Goal: Find specific page/section: Find specific page/section

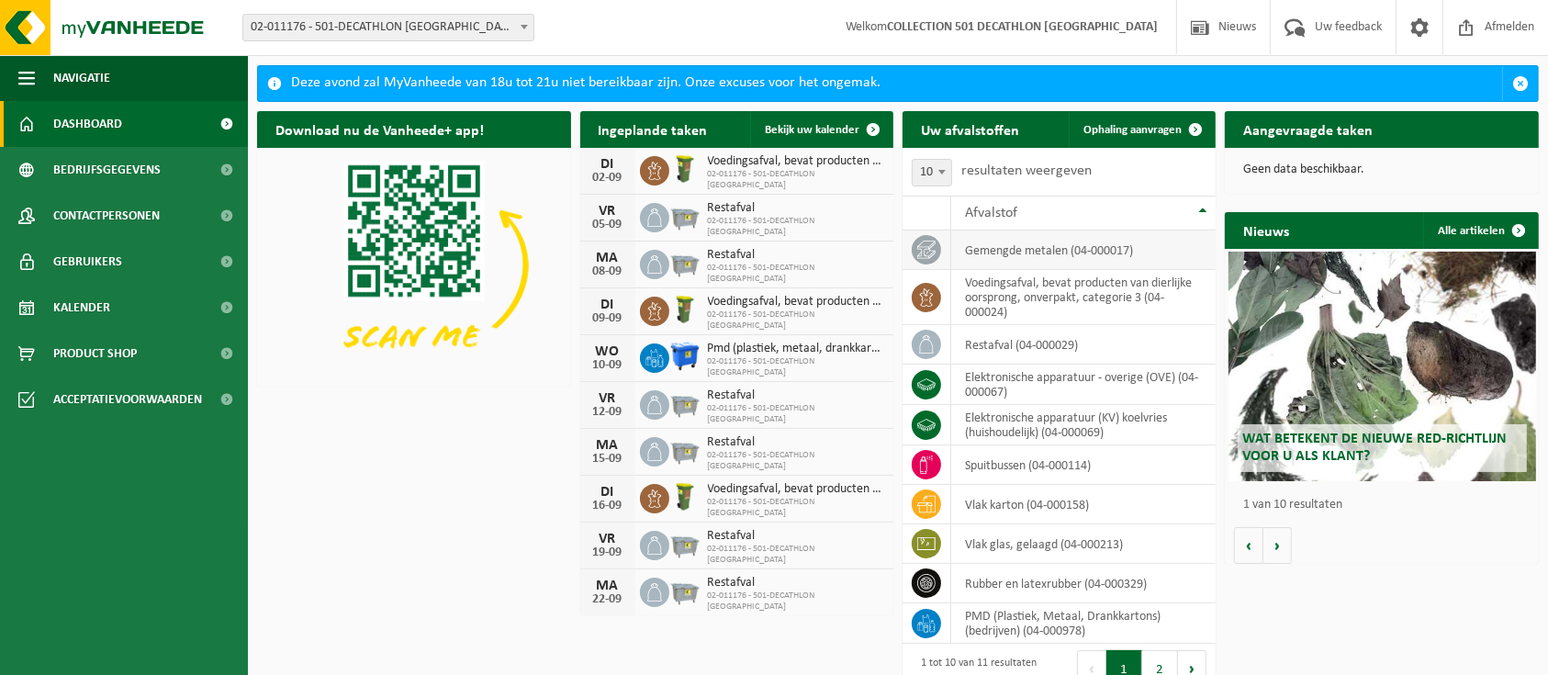
scroll to position [27, 0]
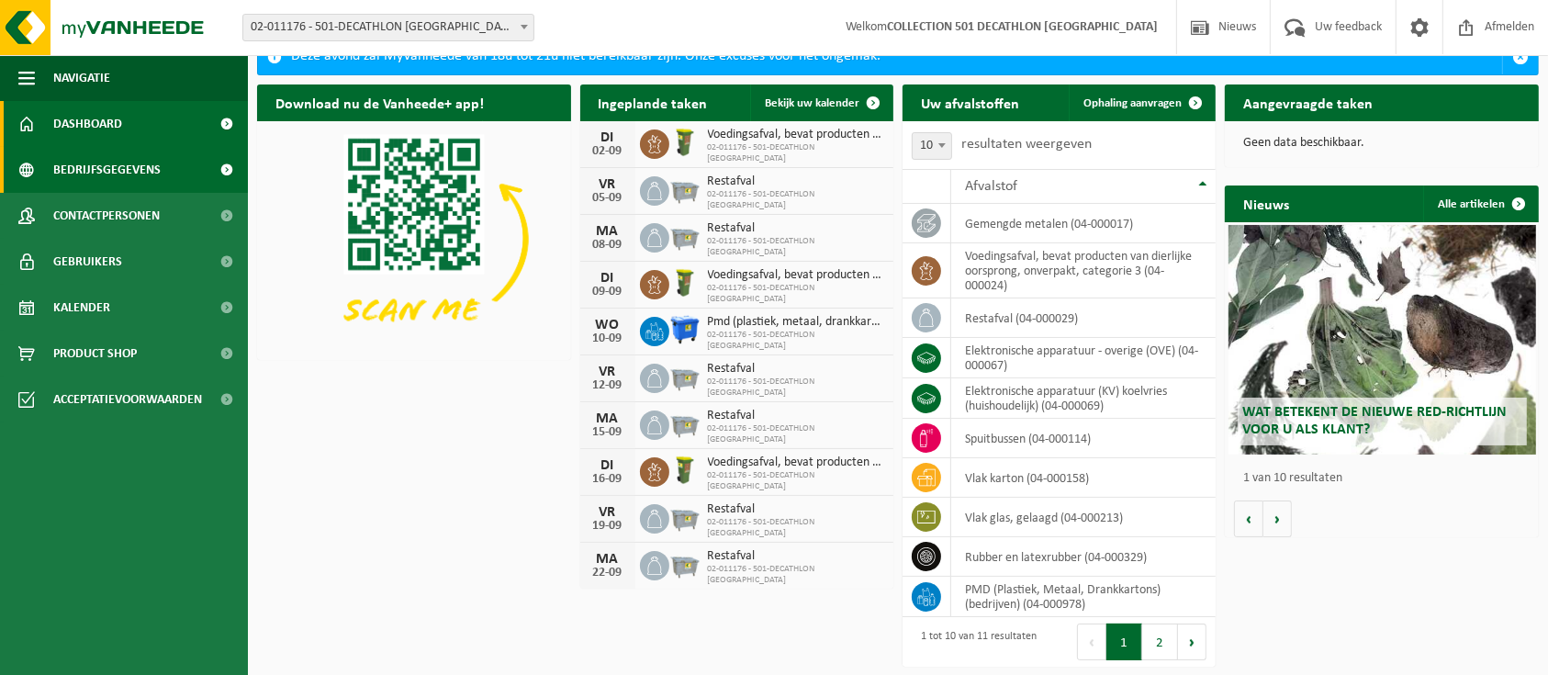
click at [196, 169] on link "Bedrijfsgegevens" at bounding box center [124, 170] width 248 height 46
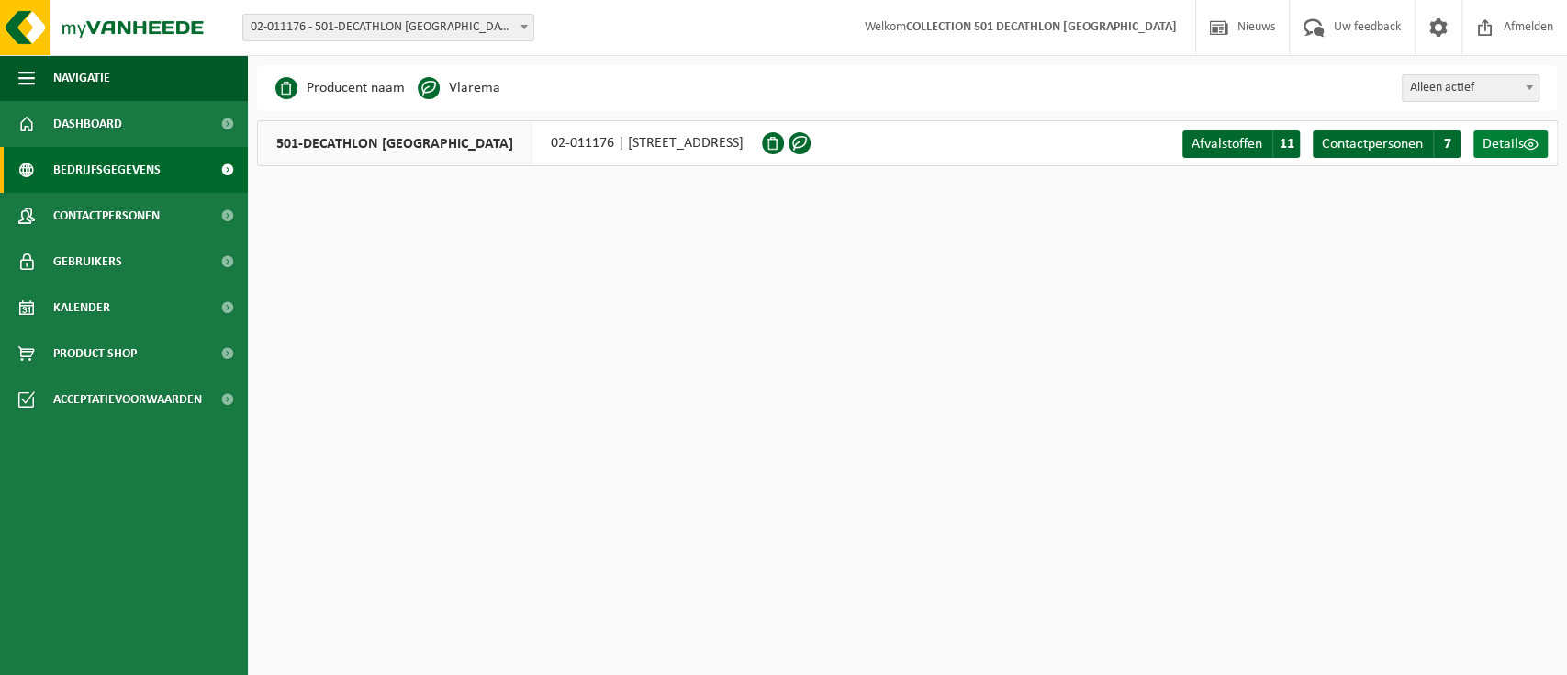
click at [1525, 152] on span at bounding box center [1531, 144] width 15 height 15
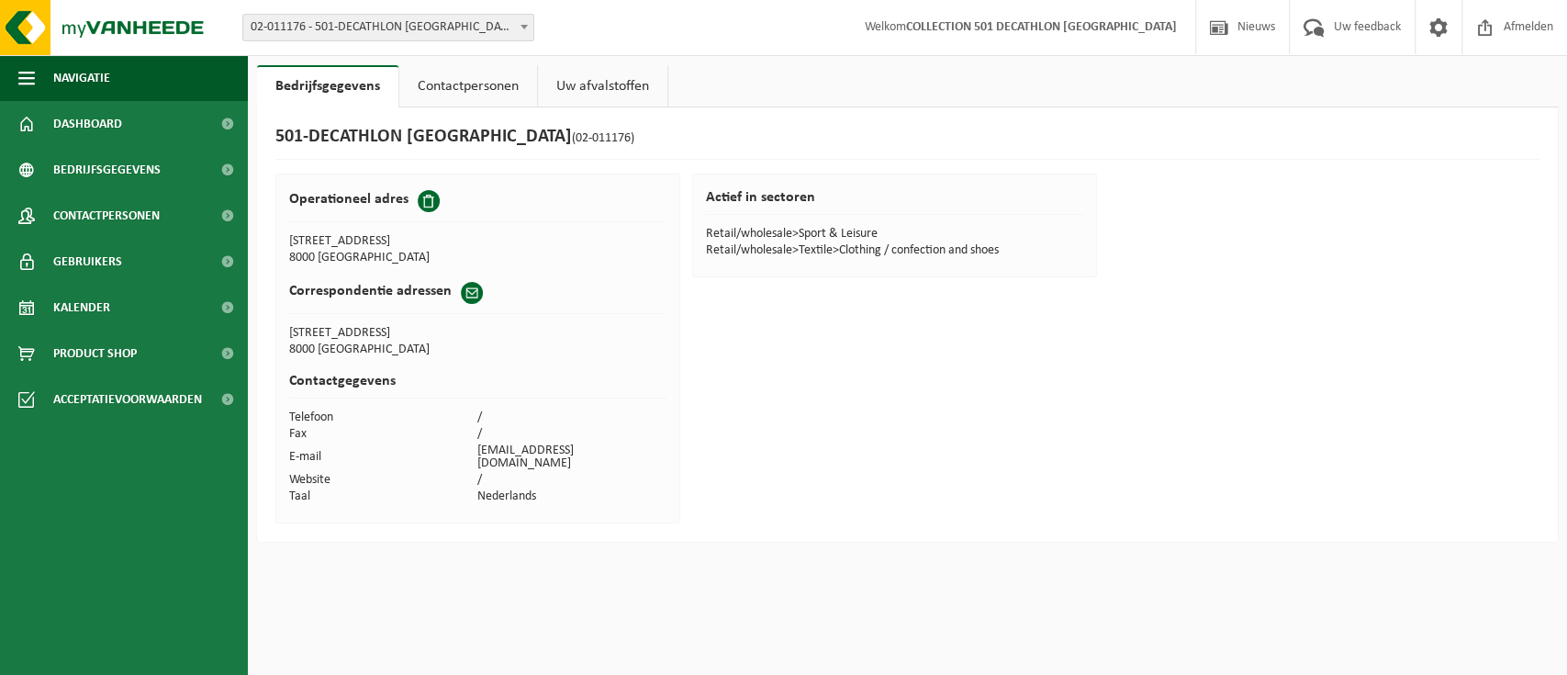
click at [600, 84] on link "Uw afvalstoffen" at bounding box center [602, 86] width 129 height 42
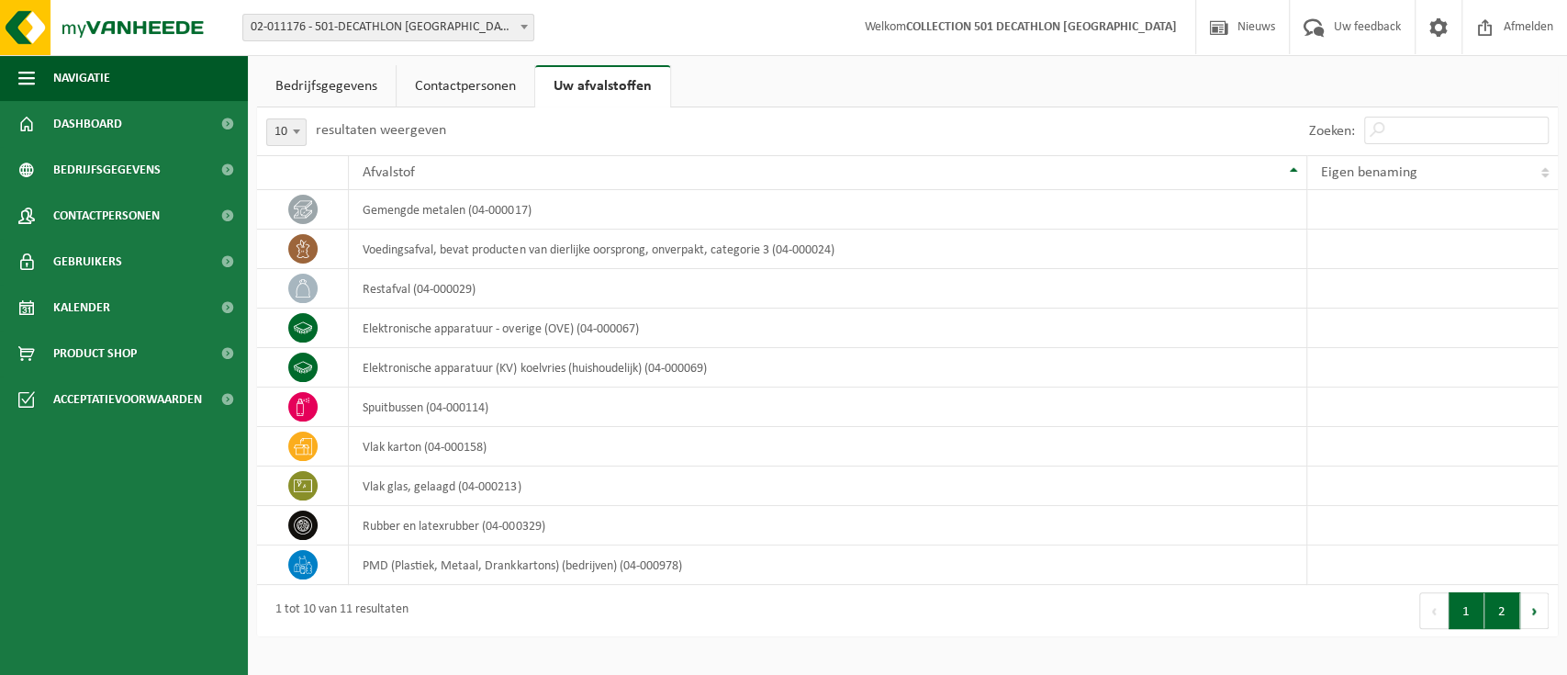
click at [1503, 607] on button "2" at bounding box center [1503, 610] width 36 height 37
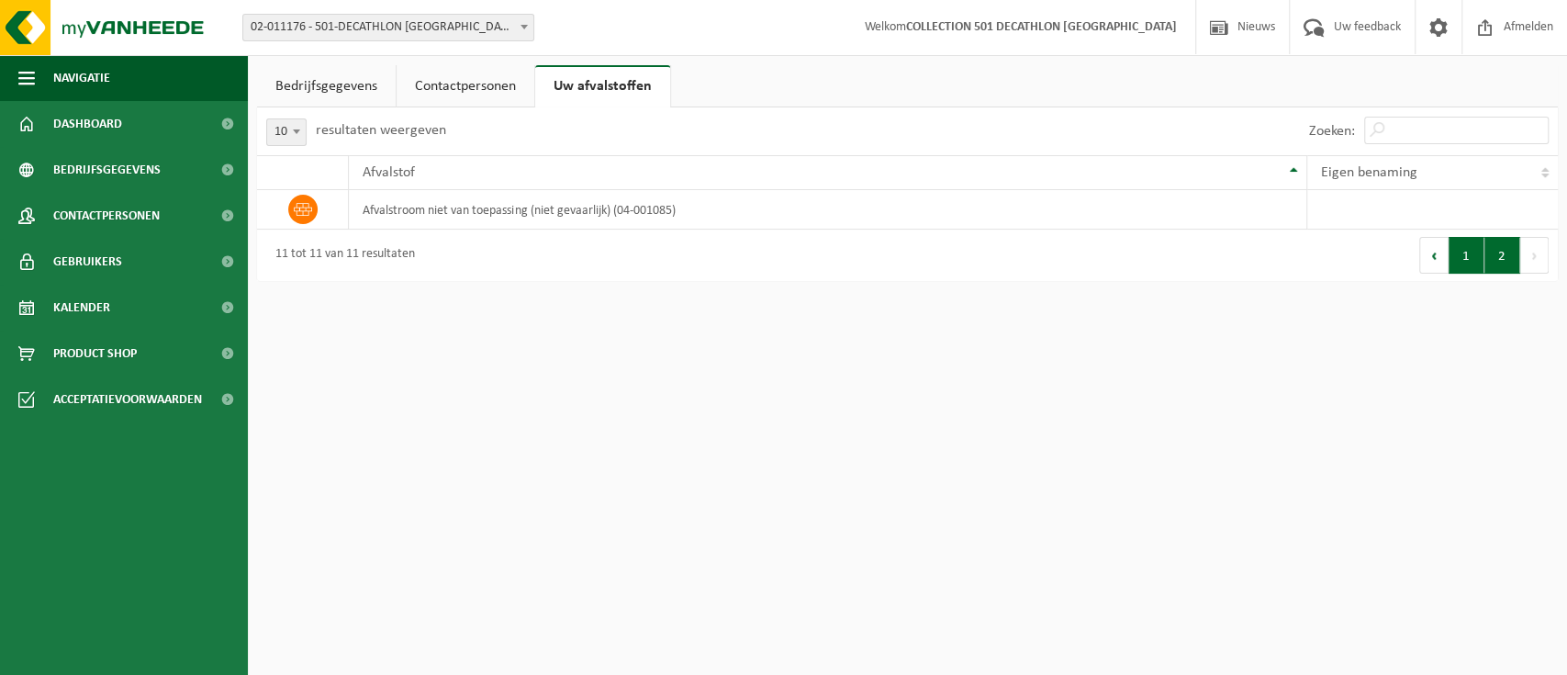
click at [1462, 248] on button "1" at bounding box center [1467, 255] width 36 height 37
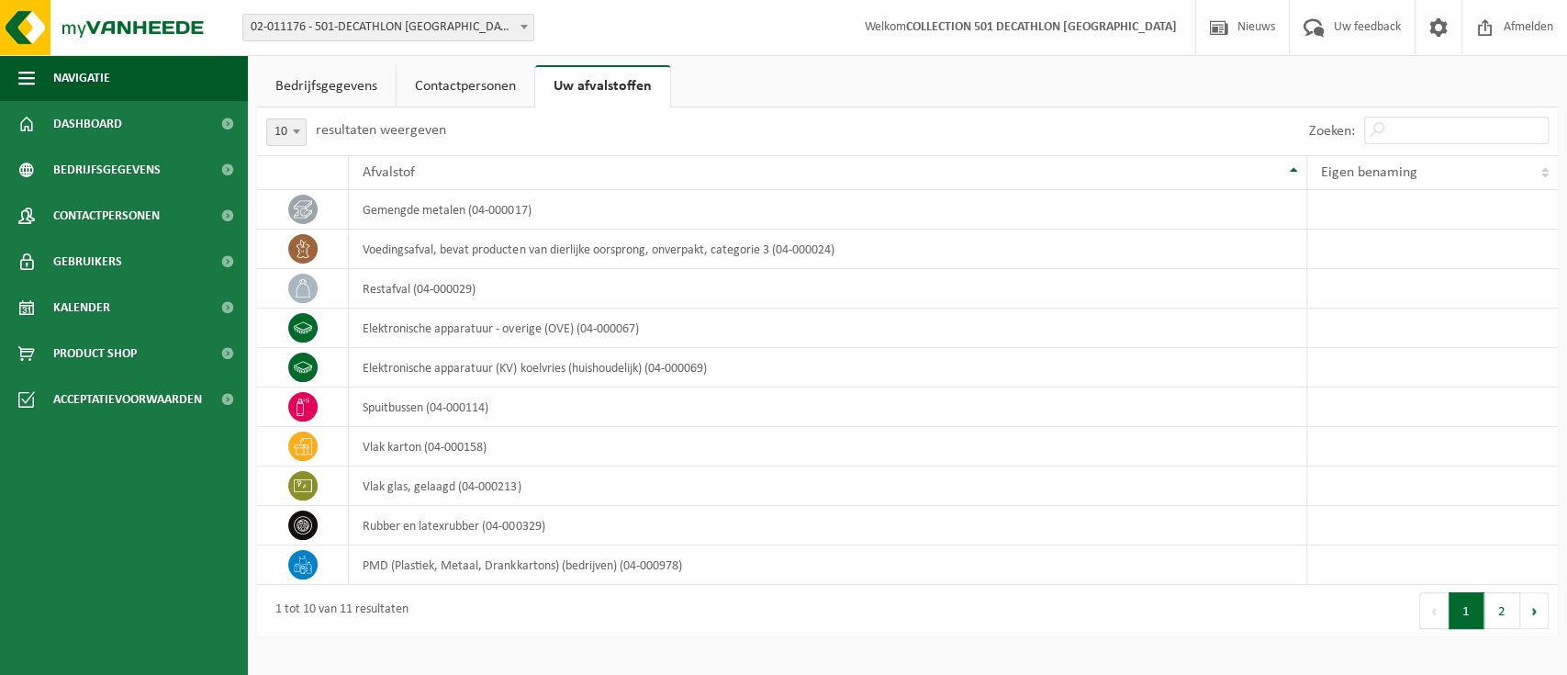
click at [478, 95] on link "Contactpersonen" at bounding box center [466, 86] width 138 height 42
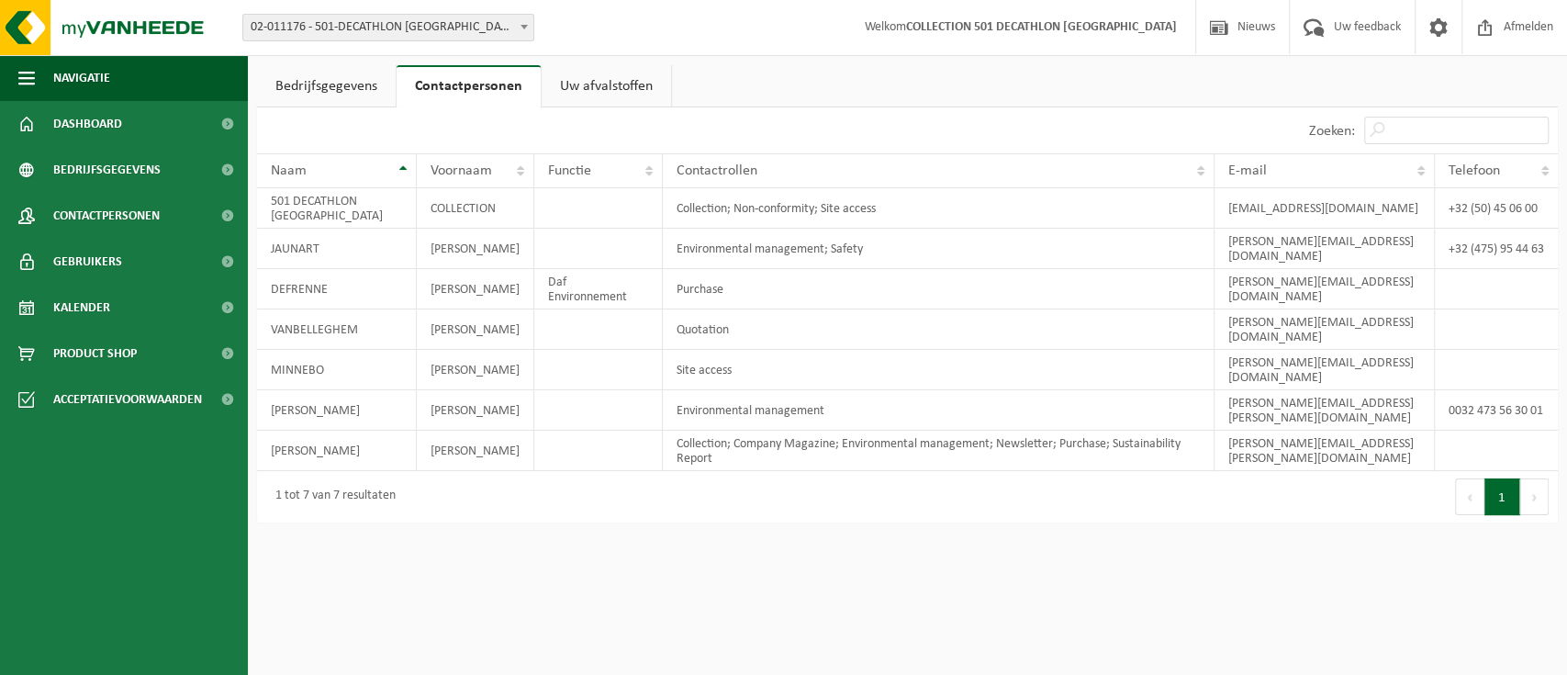
click at [311, 84] on link "Bedrijfsgegevens" at bounding box center [326, 86] width 139 height 42
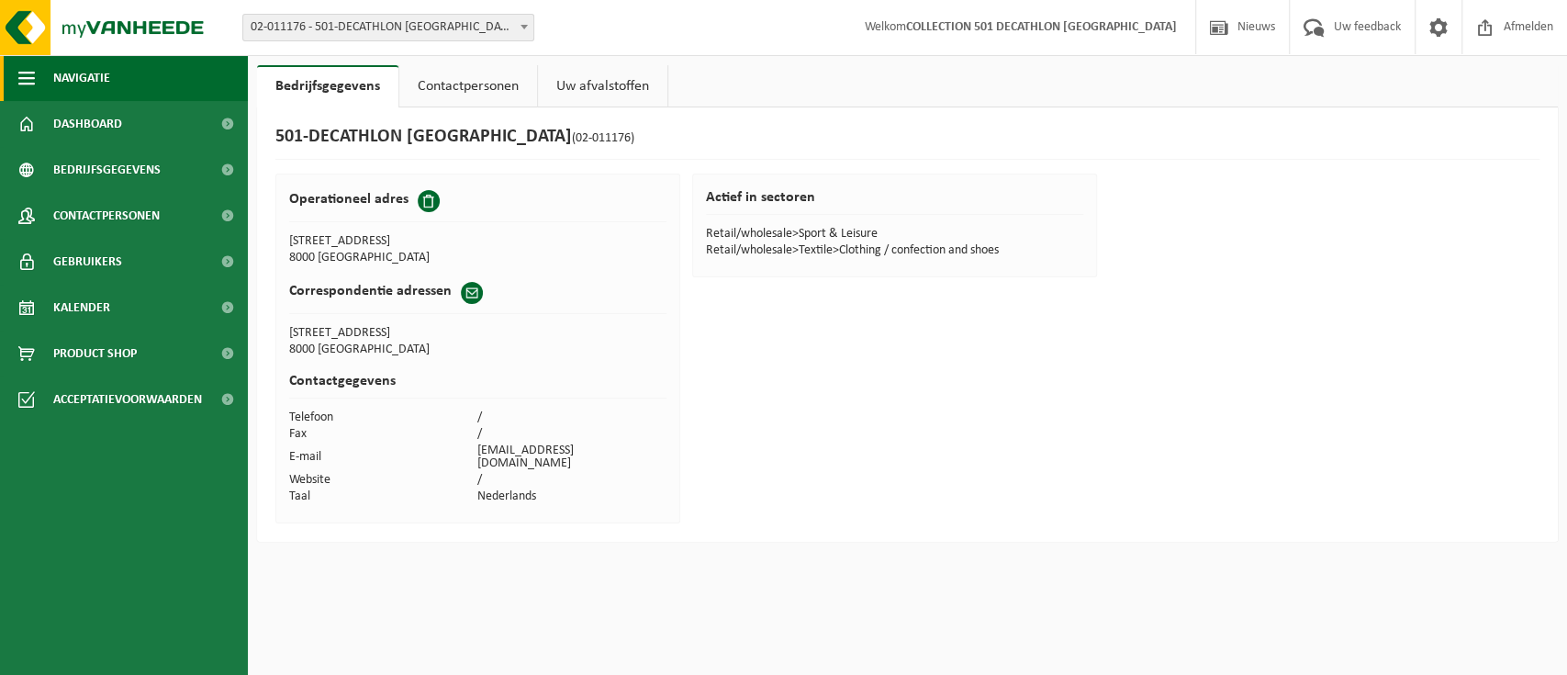
click at [33, 79] on span "button" at bounding box center [26, 78] width 17 height 46
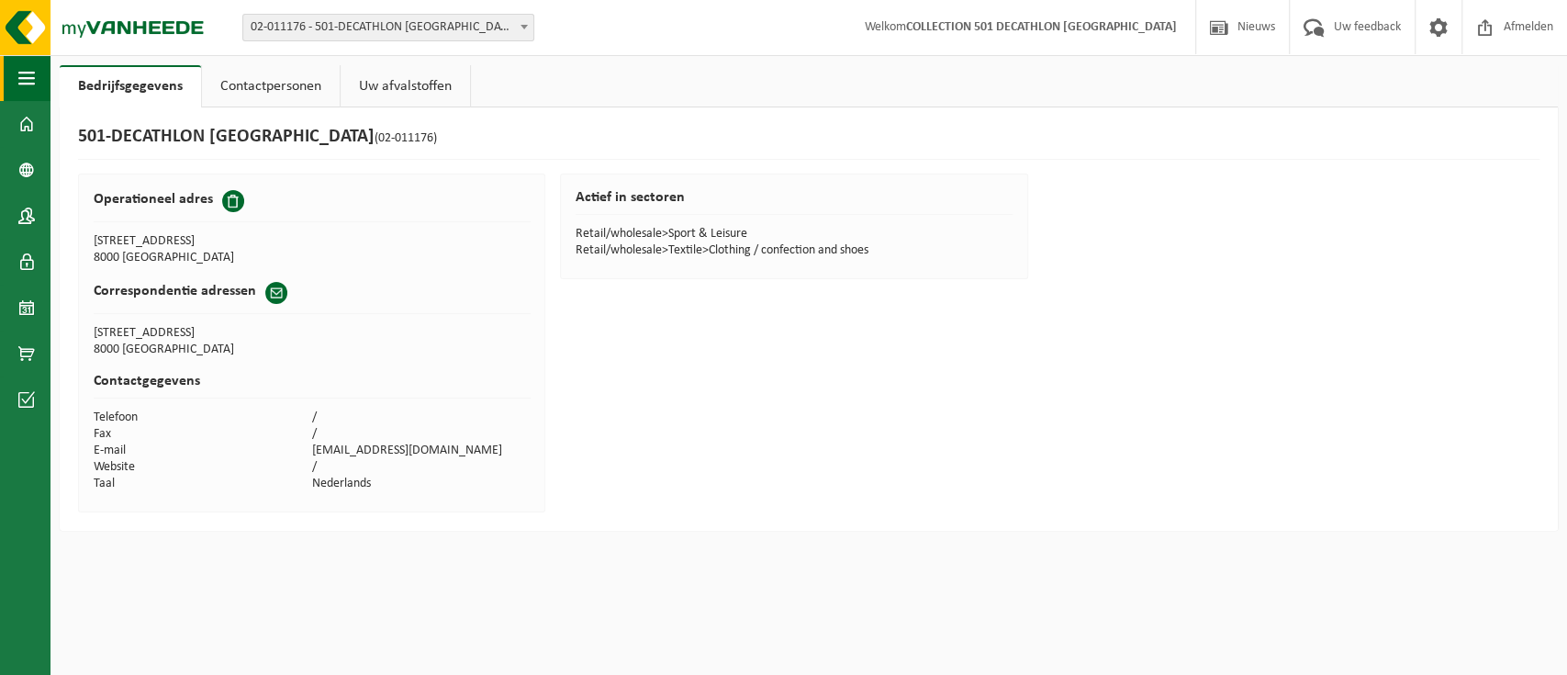
click at [33, 79] on span "button" at bounding box center [26, 78] width 17 height 46
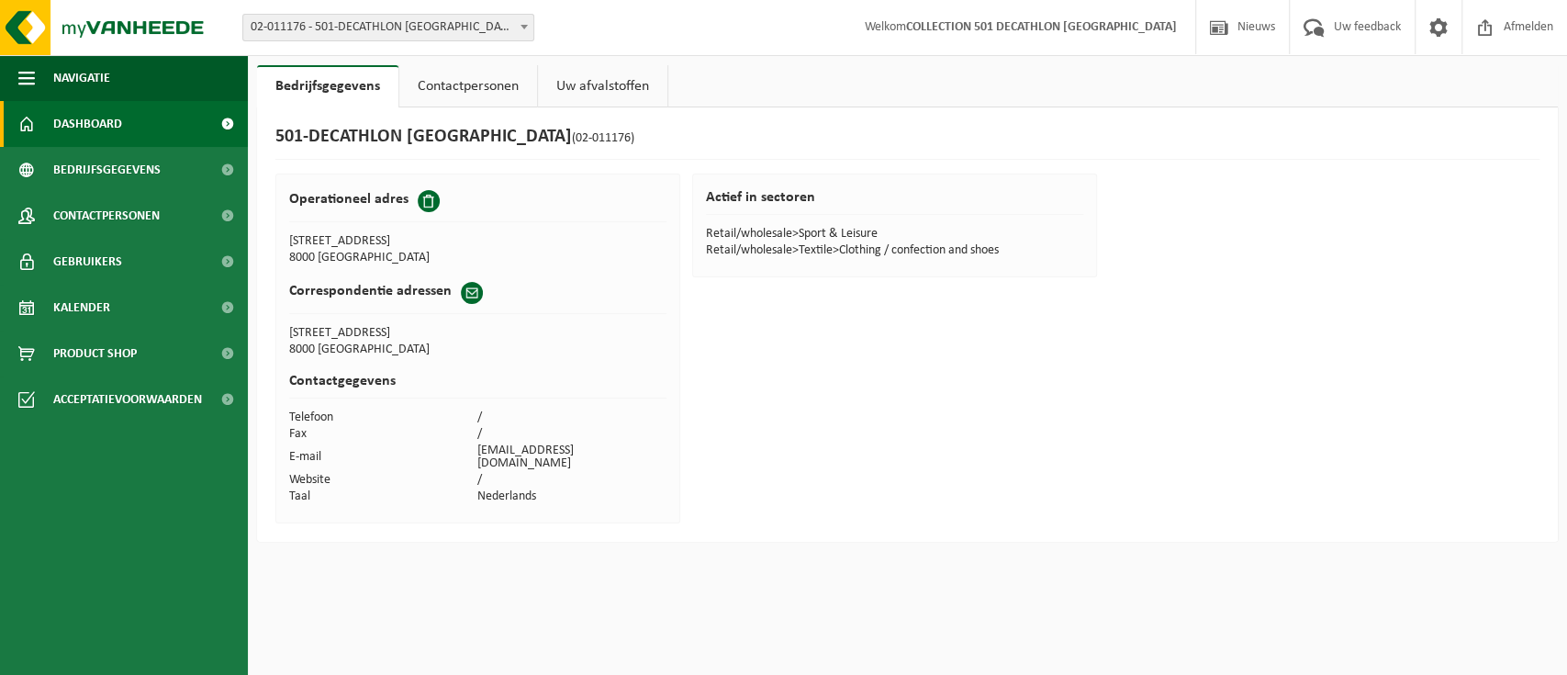
click at [233, 116] on span at bounding box center [227, 124] width 41 height 46
